Goal: Task Accomplishment & Management: Use online tool/utility

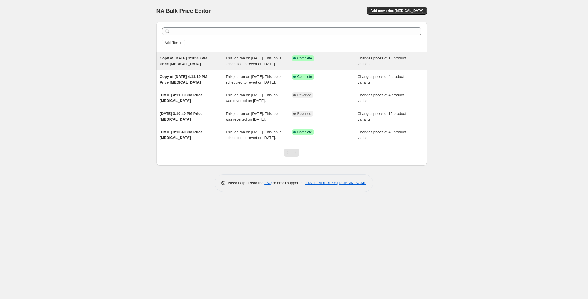
click at [263, 66] on span "This job ran on September 26, 2025. This job is scheduled to revert on October …" at bounding box center [253, 61] width 56 height 10
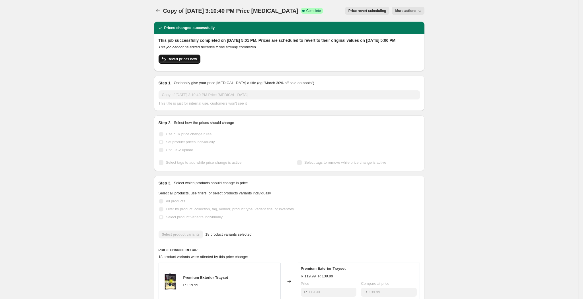
click at [187, 64] on button "Revert prices now" at bounding box center [180, 59] width 42 height 9
checkbox input "false"
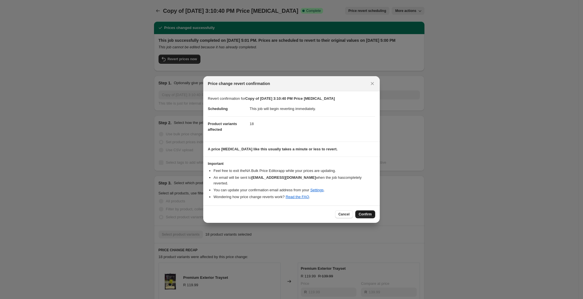
click at [363, 212] on span "Confirm" at bounding box center [365, 214] width 13 height 5
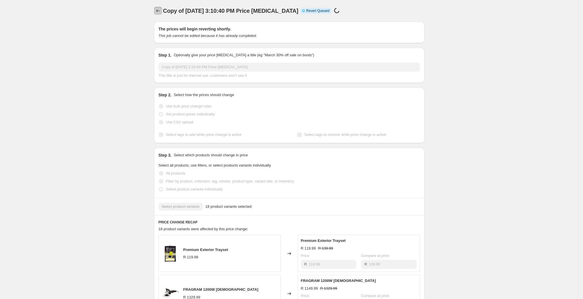
click at [157, 8] on button "Price change jobs" at bounding box center [158, 11] width 8 height 8
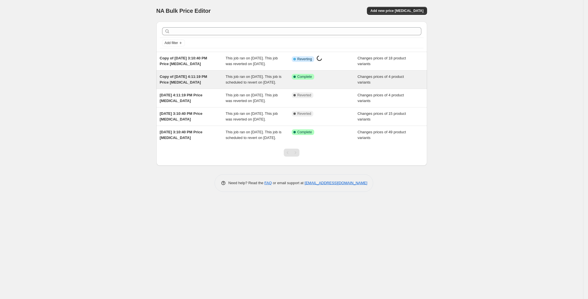
click at [238, 85] on span "This job ran on September 26, 2025. This job is scheduled to revert on October …" at bounding box center [253, 80] width 56 height 10
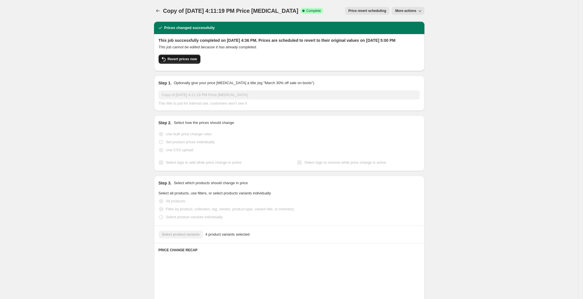
click at [195, 61] on span "Revert prices now" at bounding box center [182, 59] width 29 height 5
checkbox input "false"
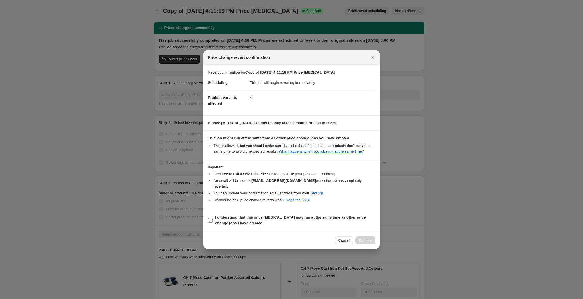
click at [212, 219] on input "I understand that this price change job may run at the same time as other price…" at bounding box center [210, 220] width 5 height 5
checkbox input "true"
click at [367, 240] on span "Confirm" at bounding box center [365, 241] width 13 height 5
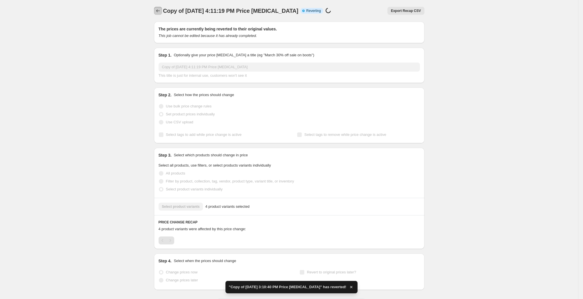
click at [159, 14] on button "Price change jobs" at bounding box center [158, 11] width 8 height 8
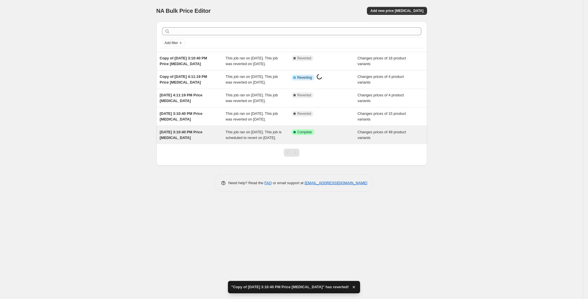
click at [202, 140] on span "Sep 26, 2025, 3:10:40 PM Price change job" at bounding box center [181, 135] width 43 height 10
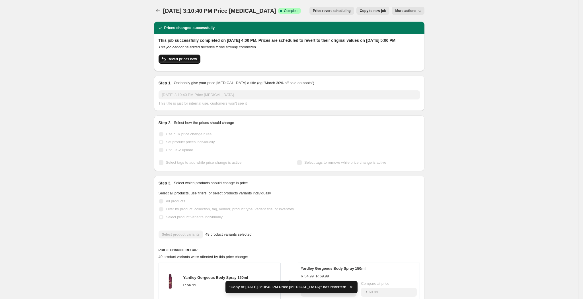
click at [187, 61] on span "Revert prices now" at bounding box center [182, 59] width 29 height 5
checkbox input "false"
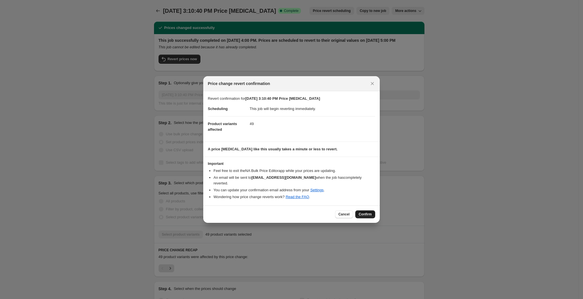
click at [364, 212] on span "Confirm" at bounding box center [365, 214] width 13 height 5
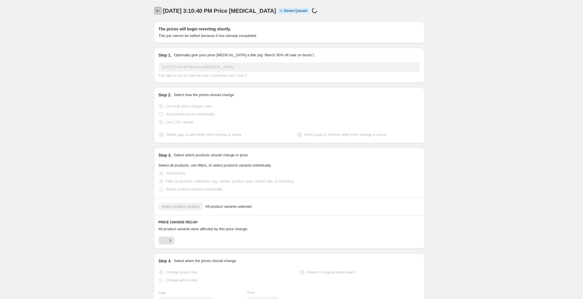
click at [161, 13] on icon "Price change jobs" at bounding box center [158, 11] width 6 height 6
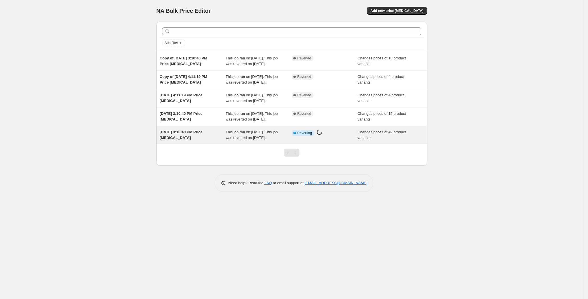
click at [323, 141] on div "Info Partially complete Reverting Price change job in progress..." at bounding box center [324, 135] width 66 height 11
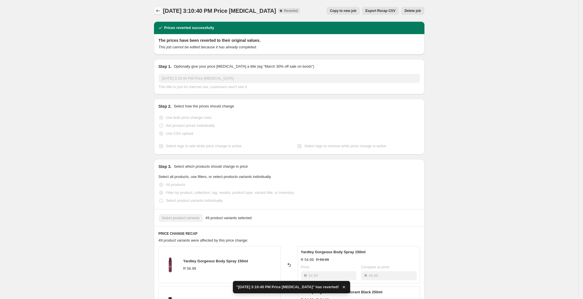
click at [160, 11] on icon "Price change jobs" at bounding box center [158, 11] width 6 height 6
